Goal: Task Accomplishment & Management: Manage account settings

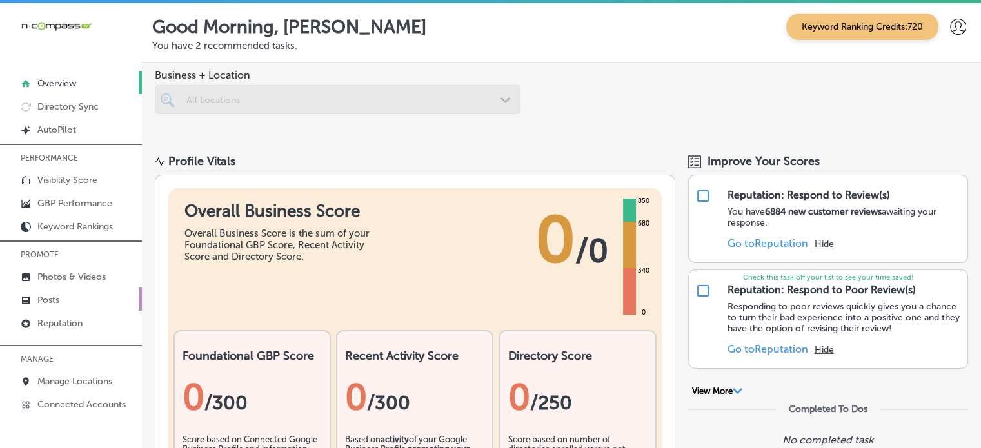
click at [57, 295] on p "Posts" at bounding box center [48, 300] width 22 height 11
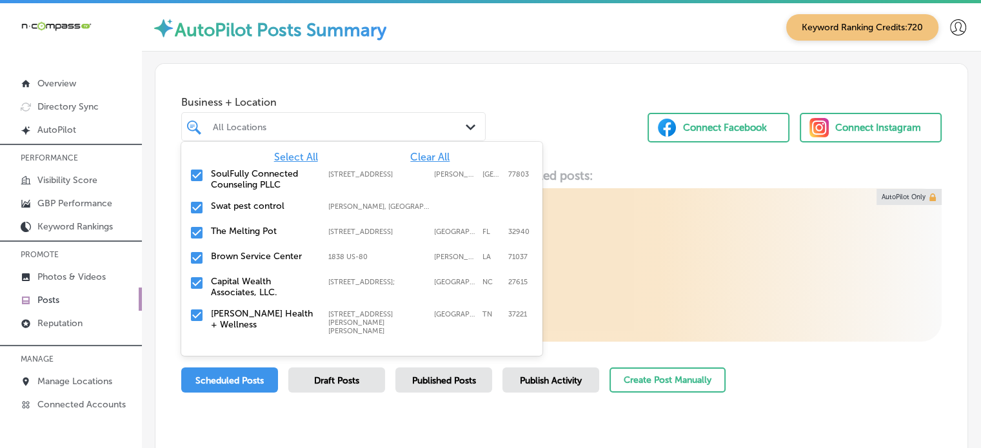
click at [354, 121] on div "All Locations" at bounding box center [340, 126] width 254 height 11
click at [415, 157] on span "Clear All" at bounding box center [429, 157] width 39 height 12
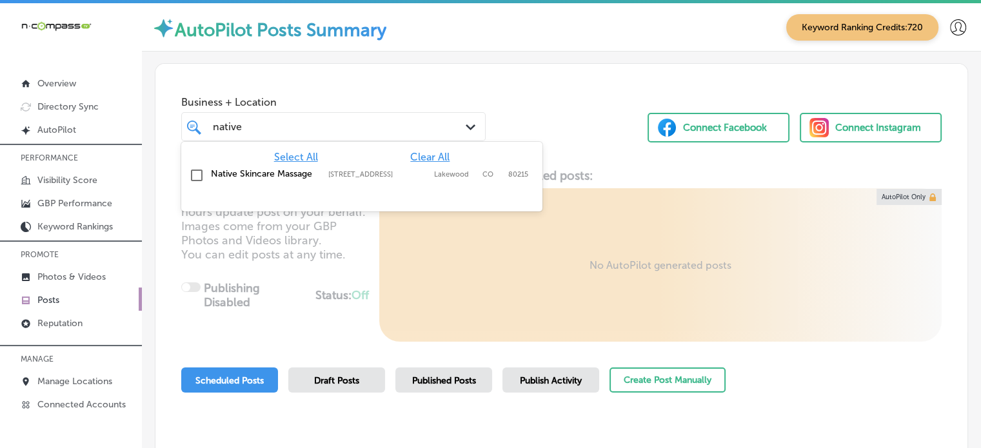
click at [347, 177] on label "[STREET_ADDRESS]" at bounding box center [377, 174] width 99 height 8
type input "native"
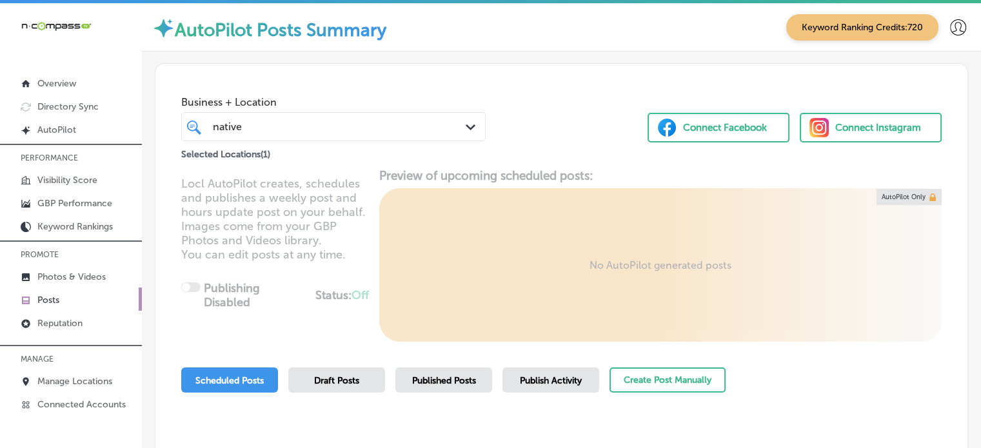
click at [353, 238] on div "Locl AutoPilot creates, schedules and publishes a weekly post and hours update …" at bounding box center [561, 254] width 812 height 173
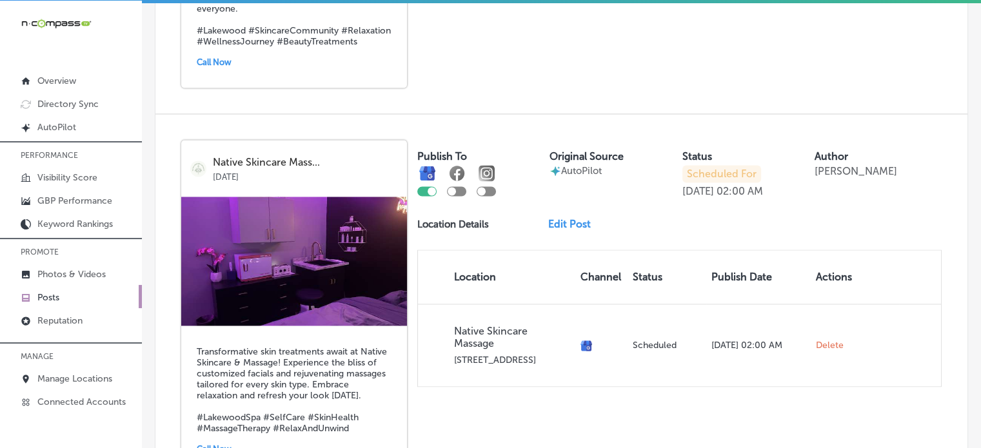
scroll to position [1930, 0]
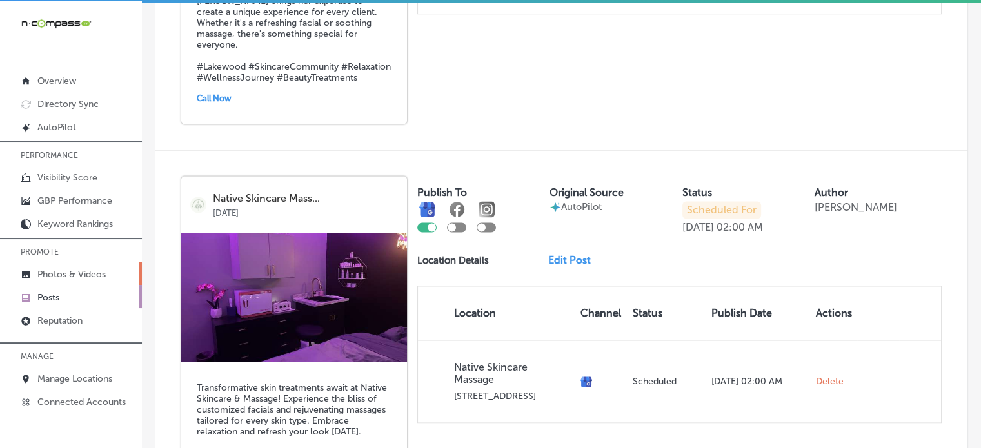
click at [61, 269] on p "Photos & Videos" at bounding box center [71, 274] width 68 height 11
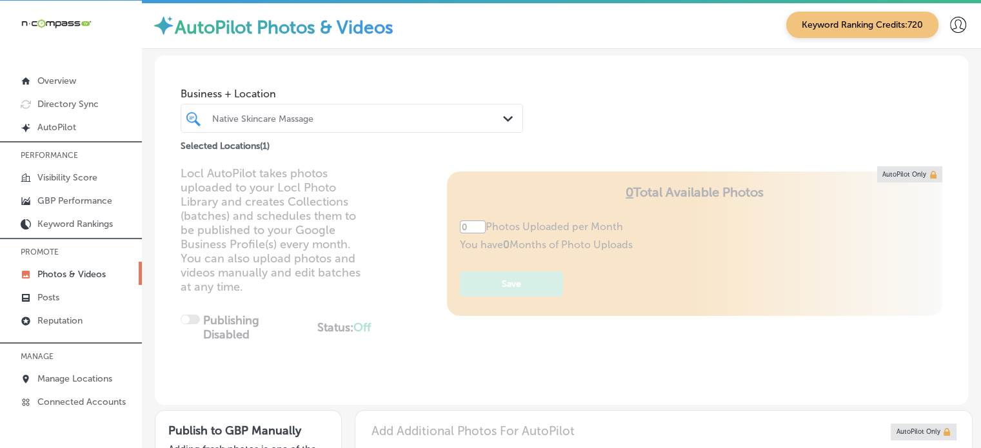
type input "5"
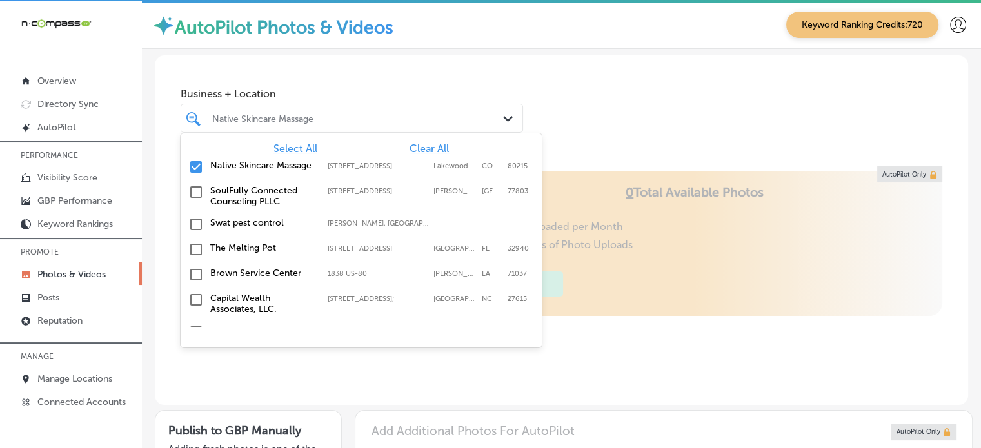
click at [405, 121] on div "Native Skincare Massage" at bounding box center [358, 118] width 292 height 11
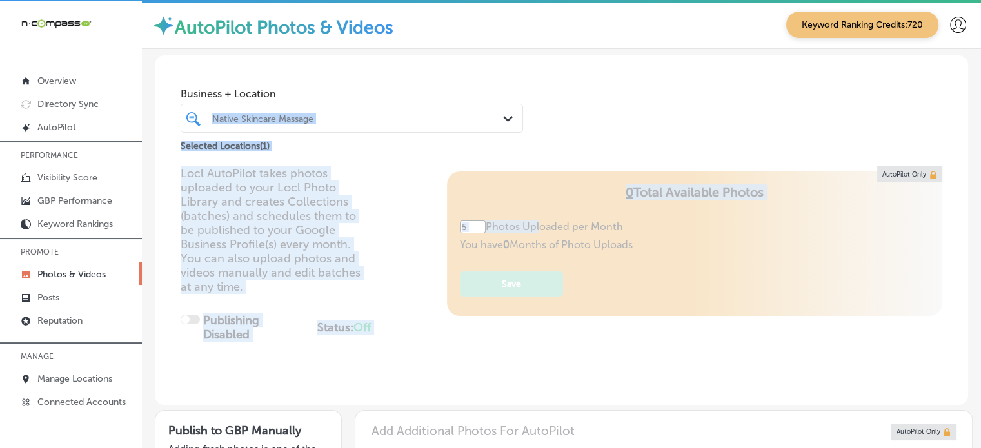
drag, startPoint x: 587, startPoint y: 90, endPoint x: 495, endPoint y: 283, distance: 214.0
click at [495, 283] on div "Business + Location Native Skincare Massage Path Created with Sketch. Selected …" at bounding box center [561, 229] width 813 height 349
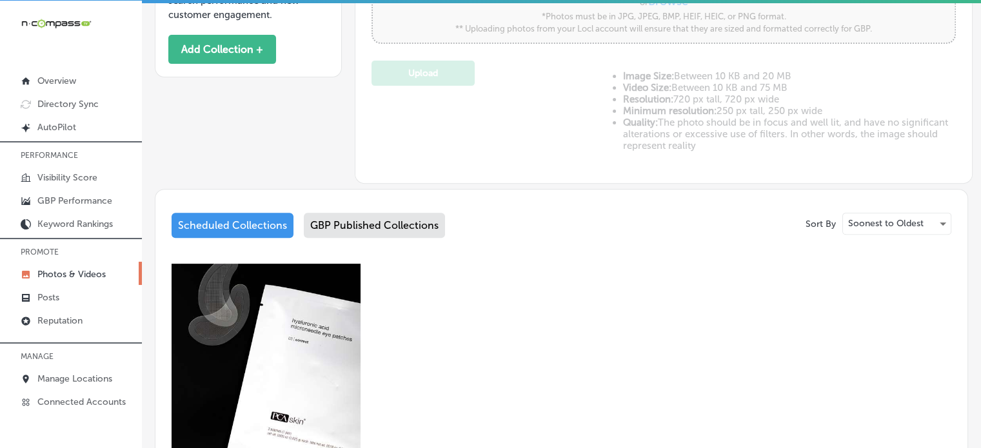
scroll to position [498, 0]
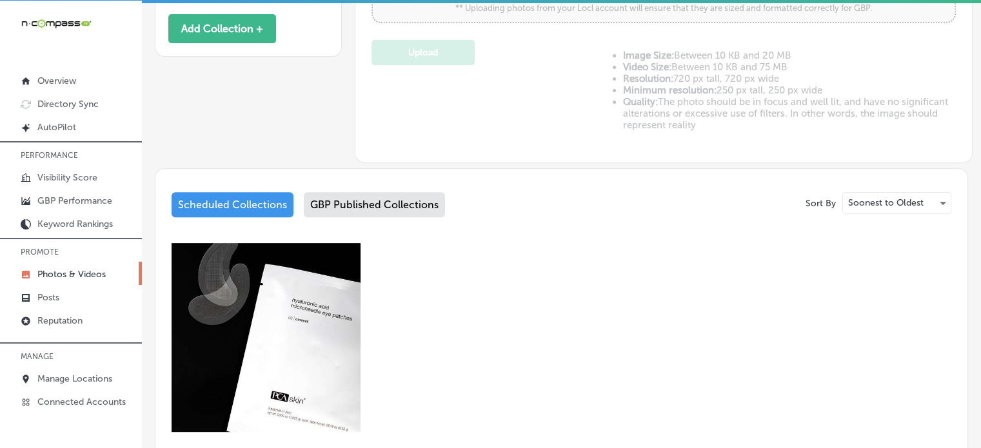
click at [374, 195] on div "GBP Published Collections" at bounding box center [374, 204] width 141 height 25
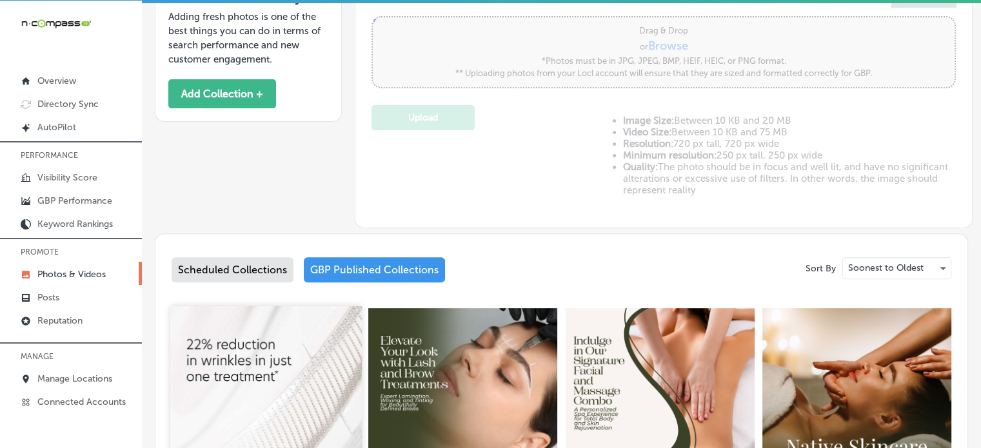
scroll to position [498, 0]
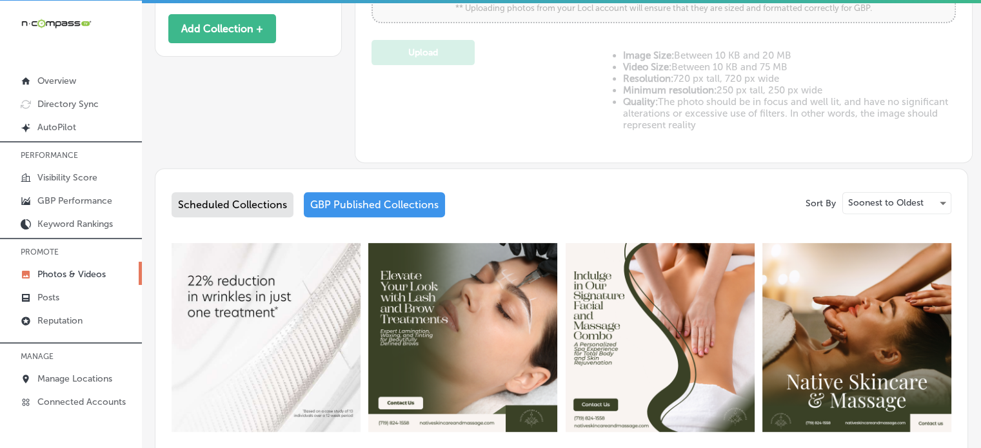
click at [254, 215] on div "Scheduled Collections GBP Published Collections" at bounding box center [560, 207] width 779 height 30
click at [255, 210] on div "Scheduled Collections" at bounding box center [232, 204] width 122 height 25
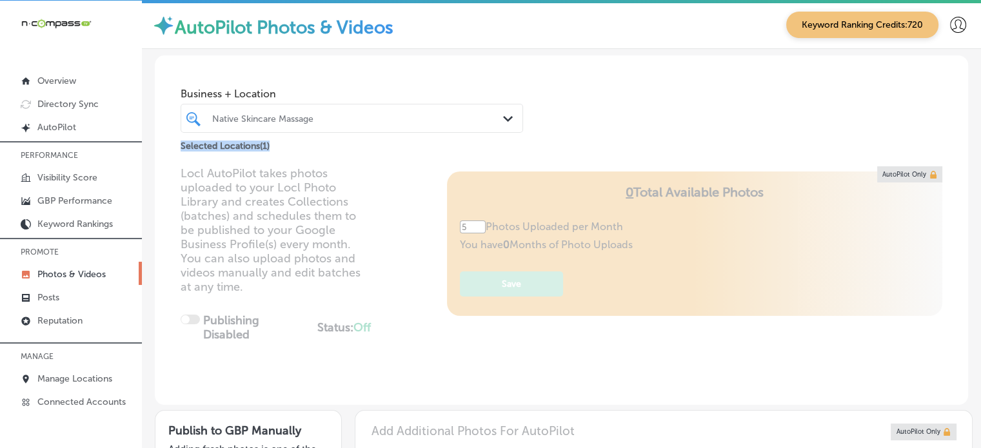
drag, startPoint x: 344, startPoint y: 136, endPoint x: 357, endPoint y: 125, distance: 17.4
click at [357, 125] on div "Business + Location Native Skincare Massage Path Created with Sketch. Selected …" at bounding box center [352, 117] width 342 height 72
click at [357, 125] on div at bounding box center [338, 118] width 254 height 17
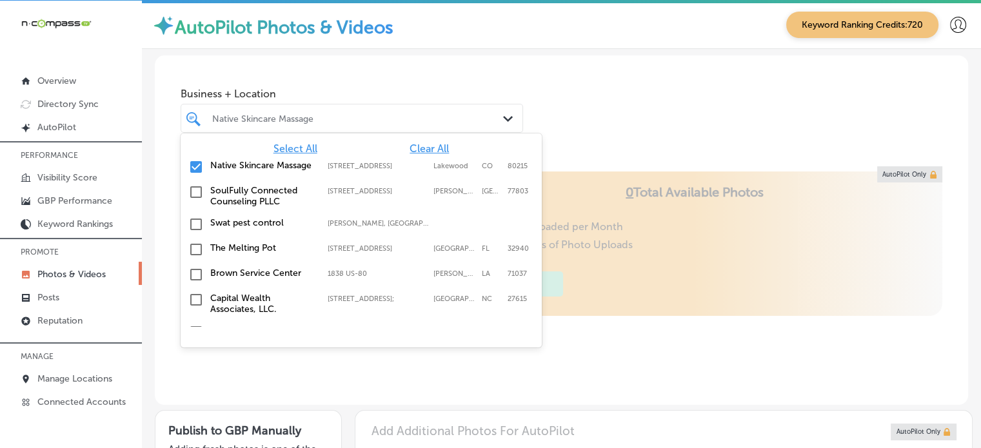
click at [413, 143] on span "Clear All" at bounding box center [428, 148] width 39 height 12
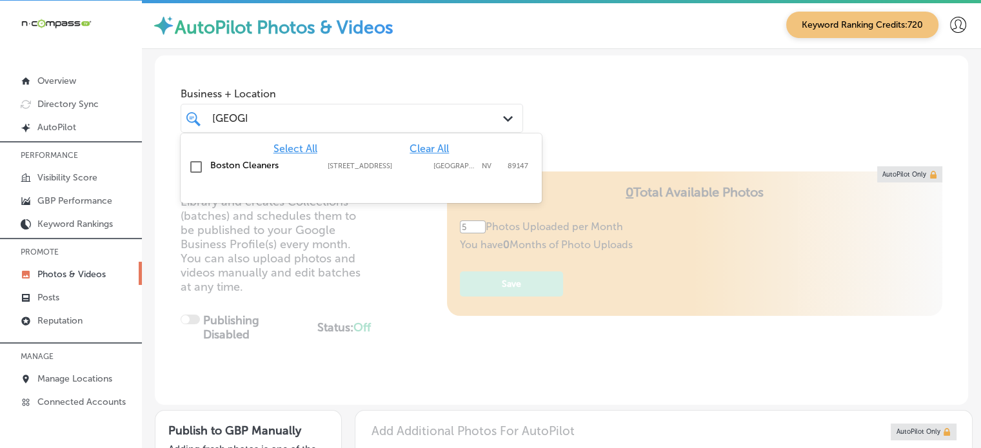
click at [372, 162] on label "[STREET_ADDRESS]" at bounding box center [376, 166] width 99 height 8
type input "[GEOGRAPHIC_DATA]"
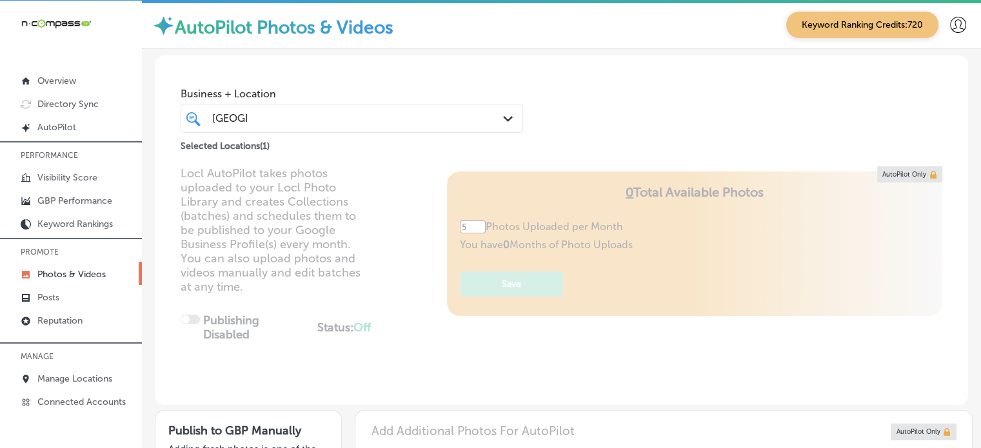
click at [596, 132] on div "Business + Location boston [GEOGRAPHIC_DATA] Path Created with Sketch. Selected…" at bounding box center [561, 104] width 813 height 98
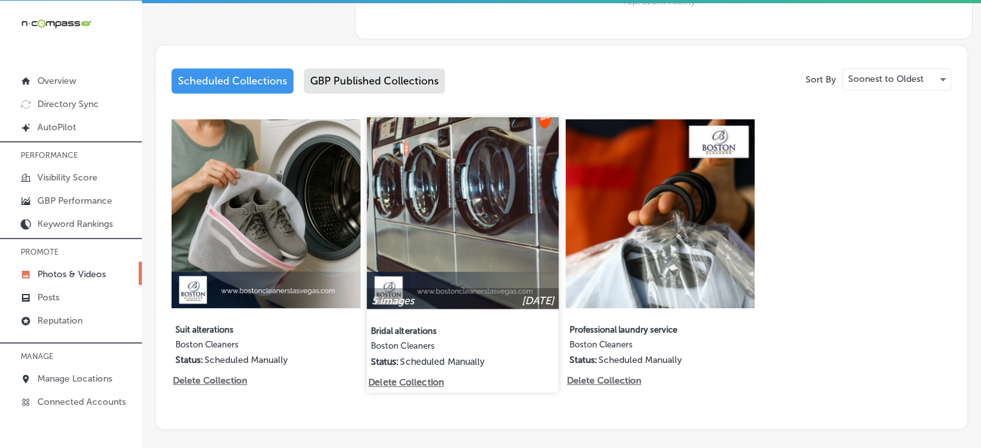
scroll to position [681, 0]
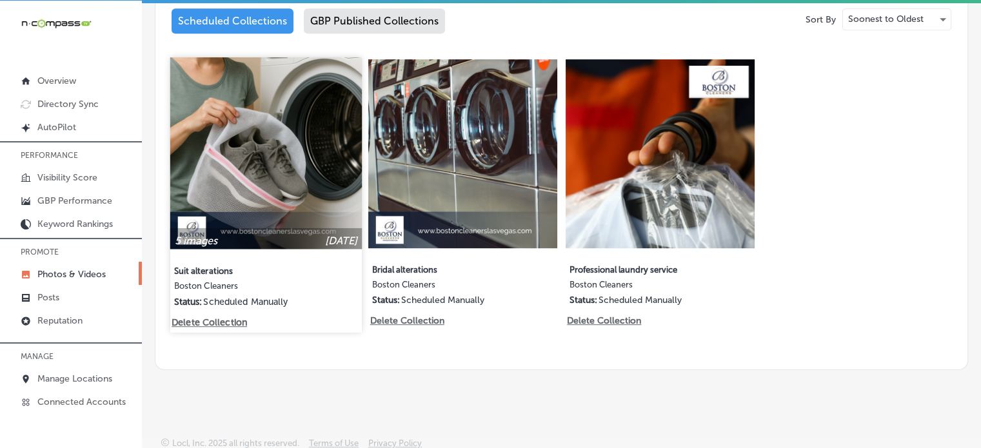
click at [224, 319] on p "Delete Collection" at bounding box center [207, 322] width 73 height 11
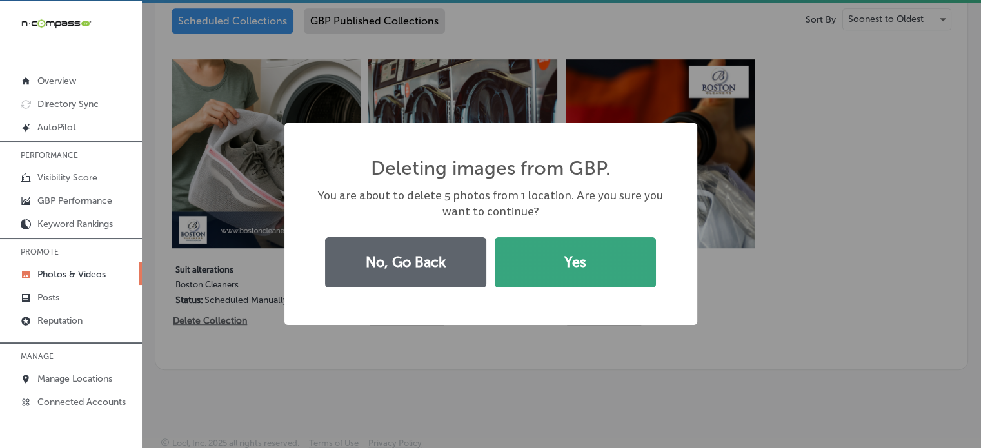
click at [536, 273] on button "Yes" at bounding box center [574, 262] width 161 height 50
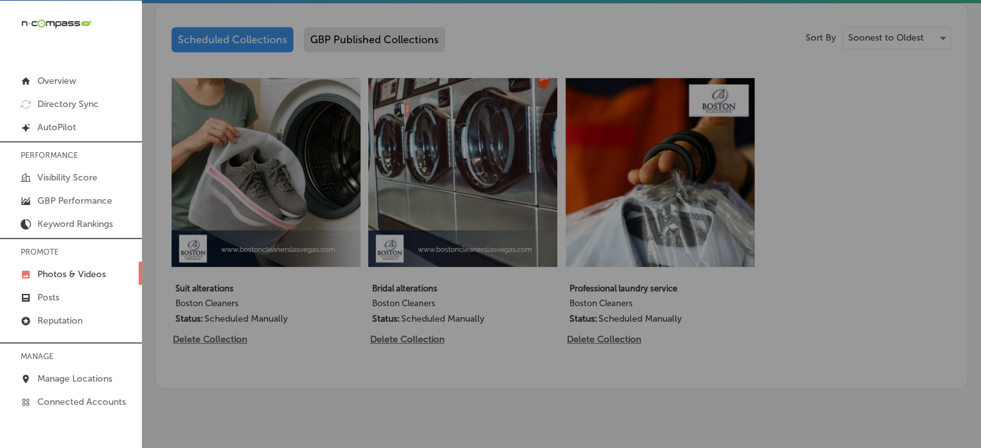
scroll to position [703, 0]
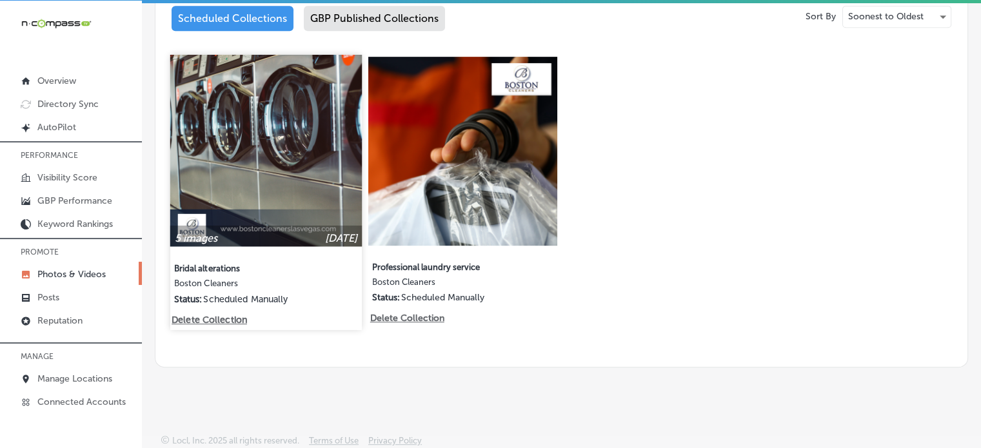
click at [229, 317] on p "Delete Collection" at bounding box center [207, 320] width 73 height 11
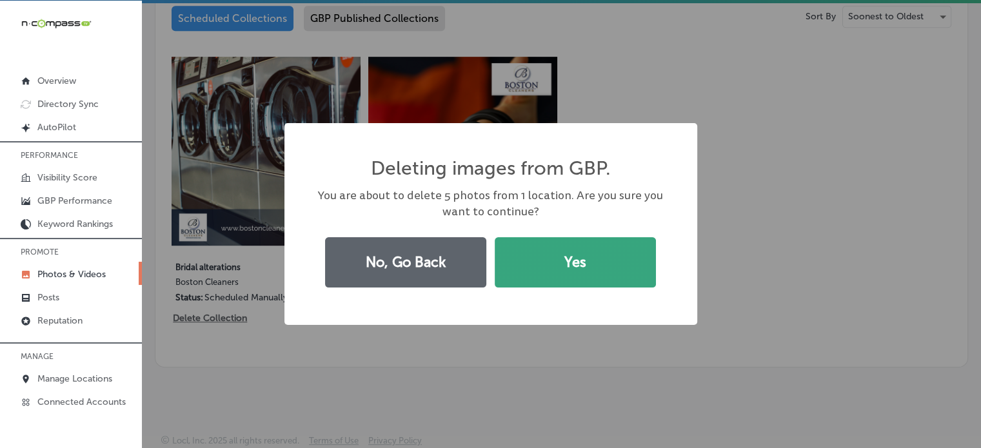
click at [528, 261] on button "Yes" at bounding box center [574, 262] width 161 height 50
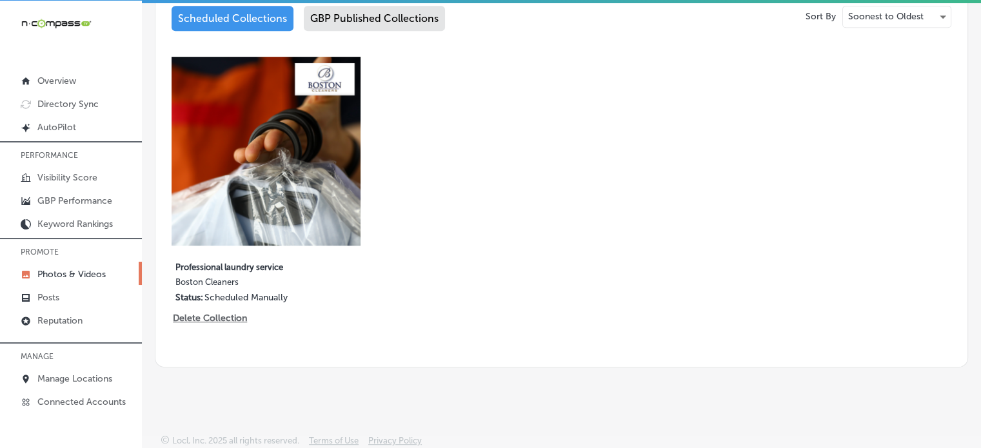
scroll to position [695, 0]
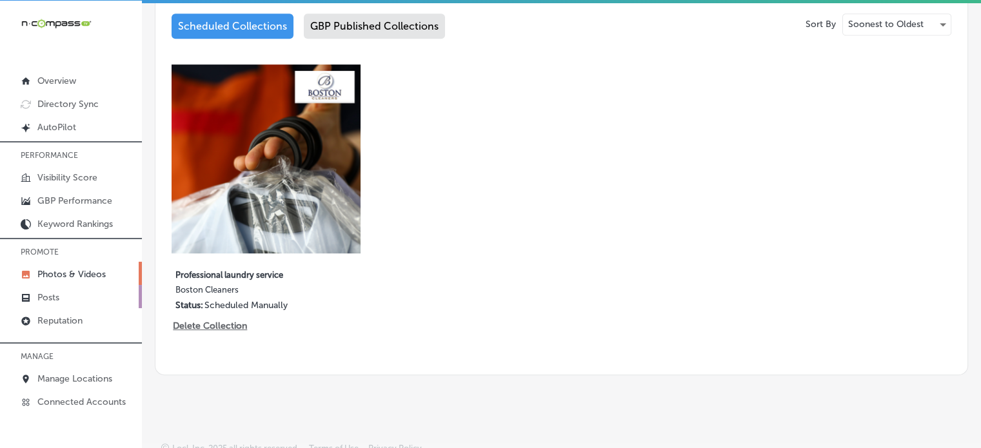
click at [62, 298] on link "Posts" at bounding box center [71, 296] width 142 height 23
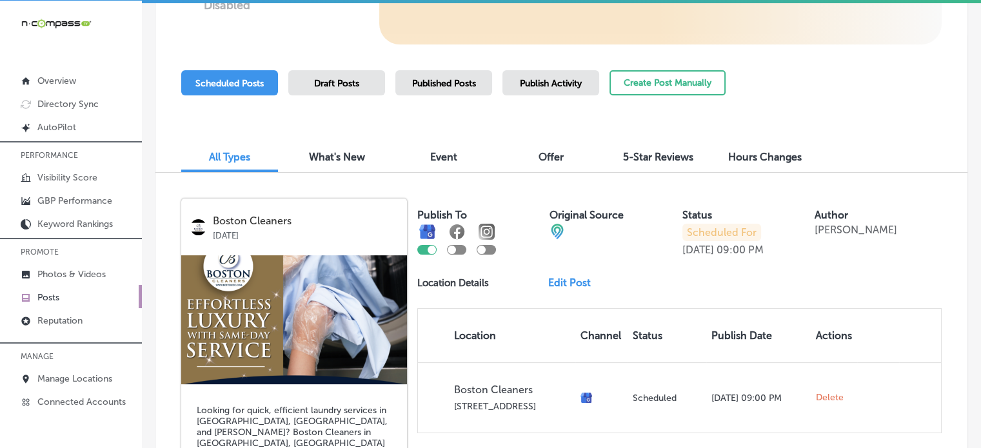
scroll to position [268, 0]
